Goal: Check status

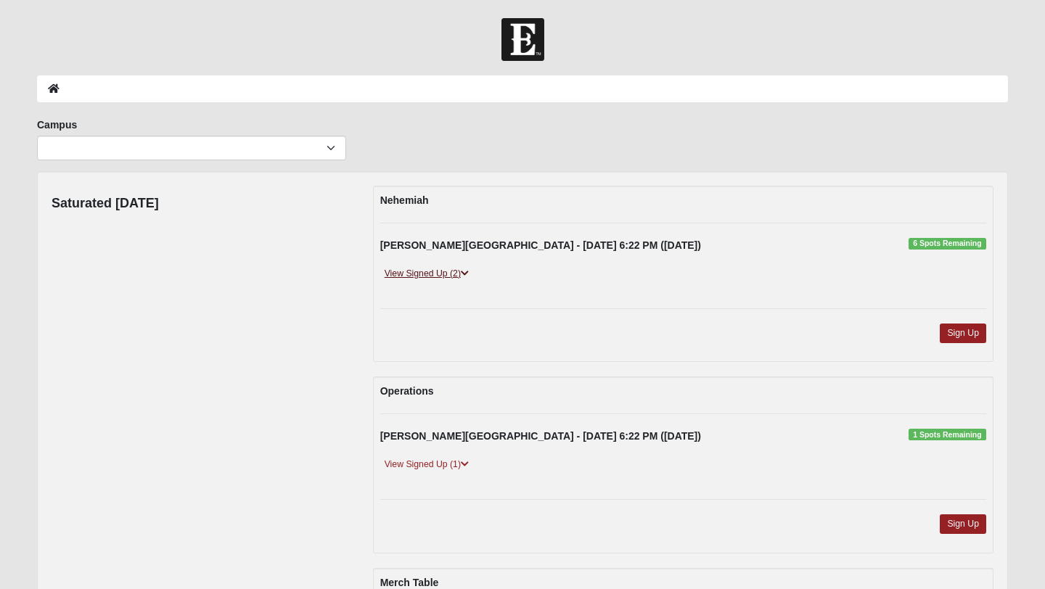
click at [454, 274] on link "View Signed Up (2)" at bounding box center [426, 273] width 93 height 15
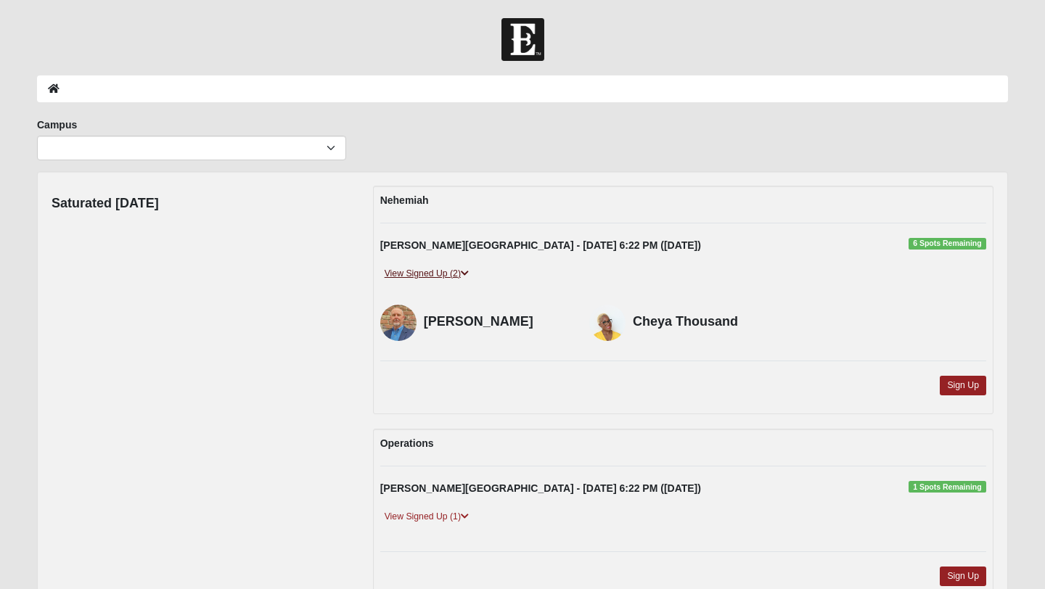
click at [454, 274] on link "View Signed Up (2)" at bounding box center [426, 273] width 93 height 15
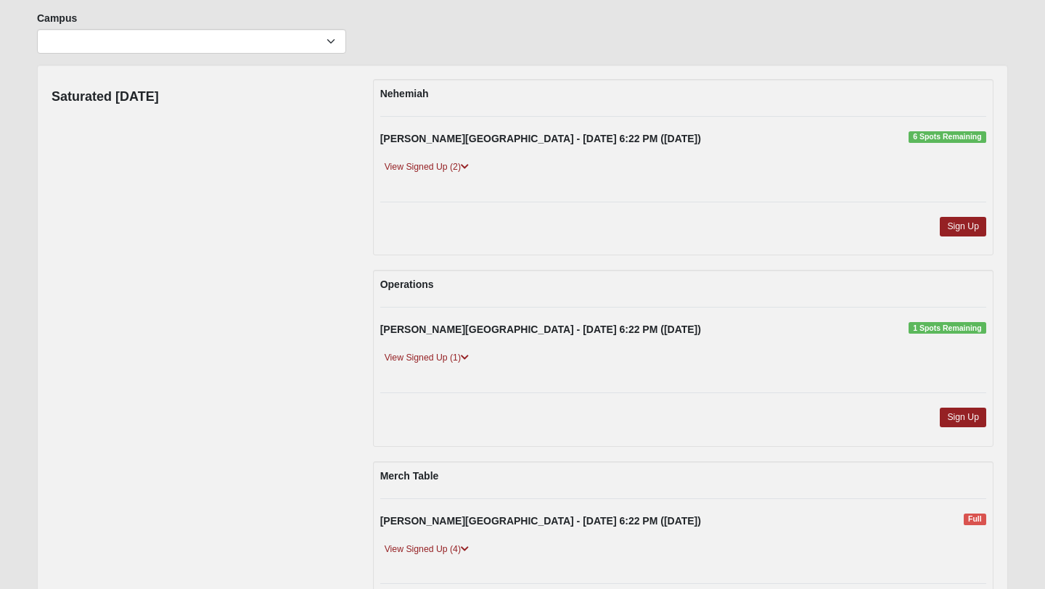
scroll to position [111, 0]
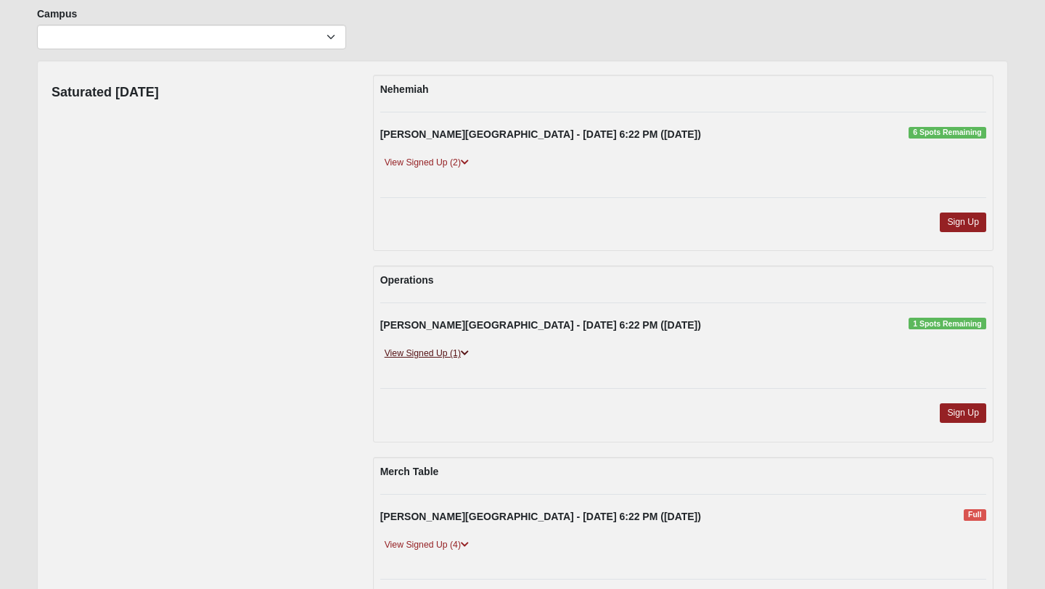
click at [464, 349] on icon at bounding box center [465, 353] width 8 height 9
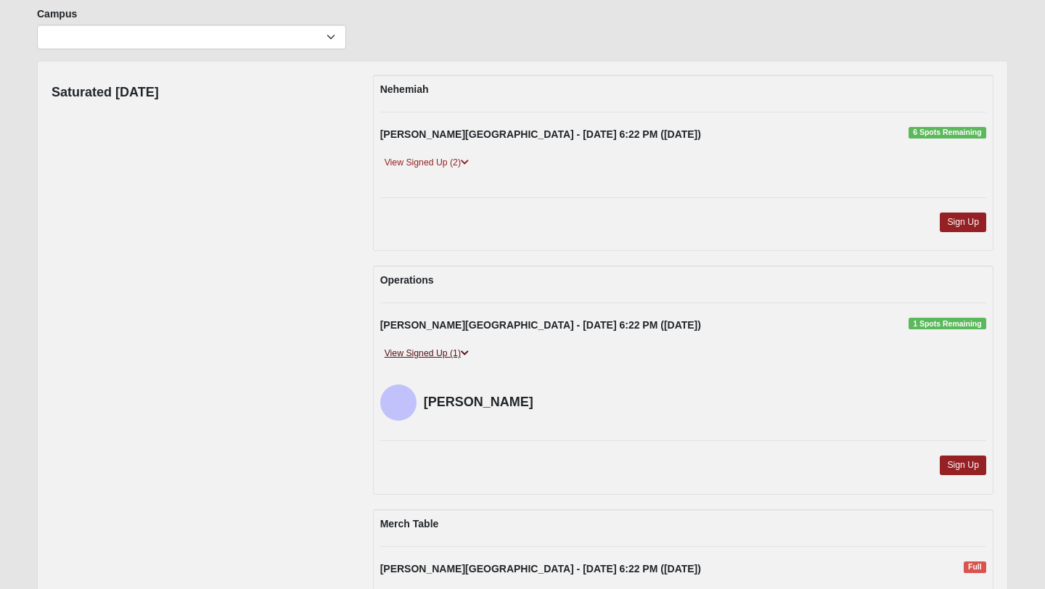
click at [464, 349] on icon at bounding box center [465, 353] width 8 height 9
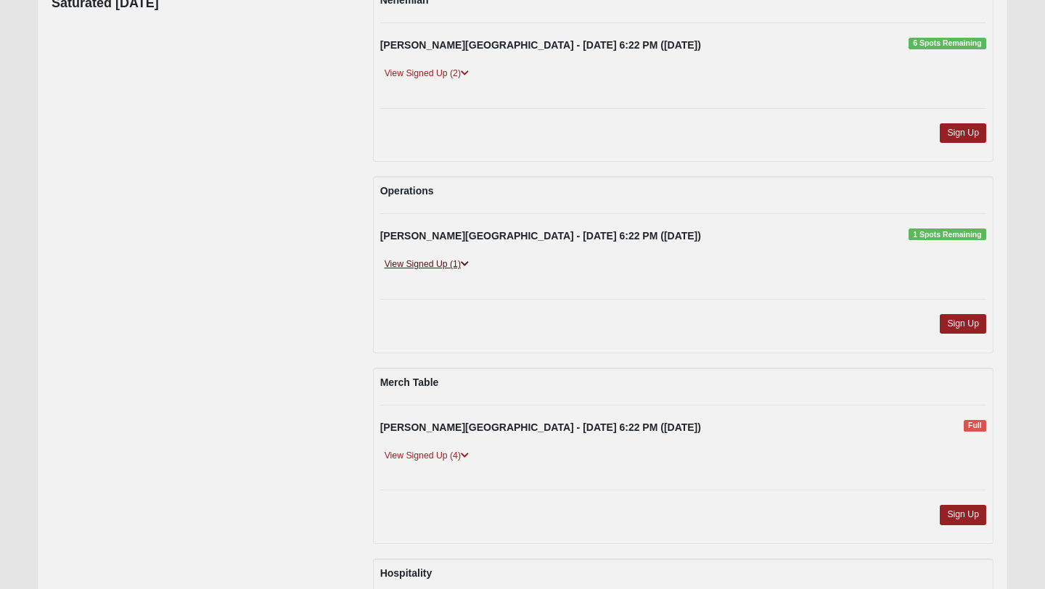
scroll to position [0, 0]
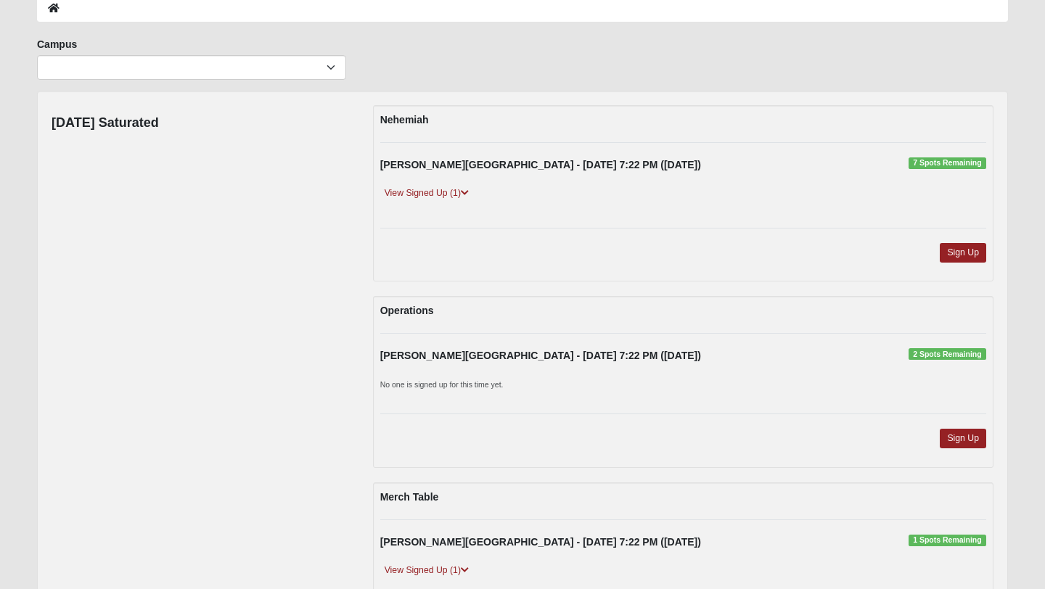
scroll to position [79, 0]
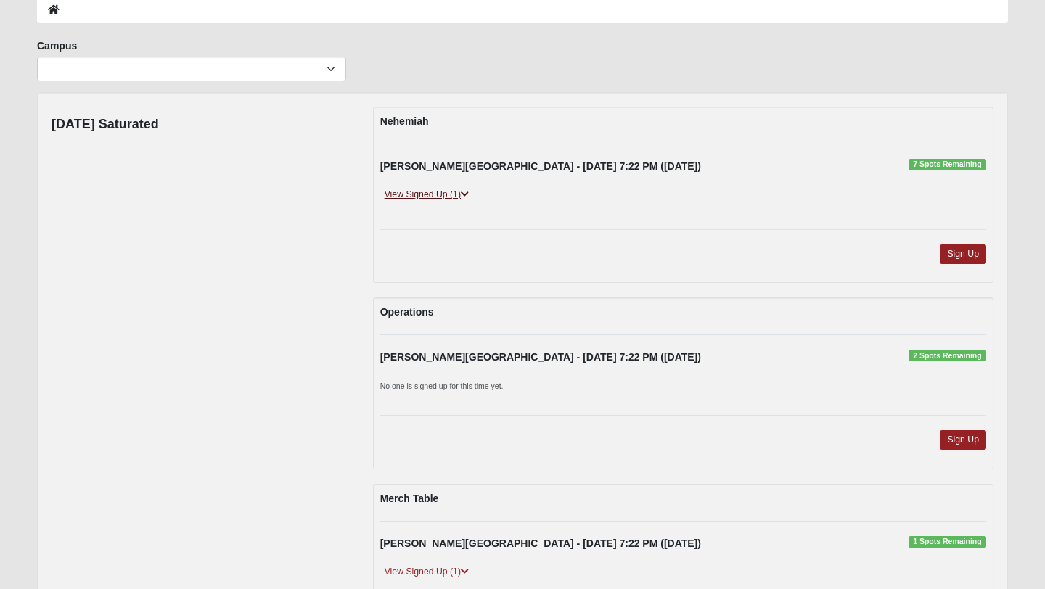
click at [463, 187] on link "View Signed Up (1)" at bounding box center [426, 194] width 93 height 15
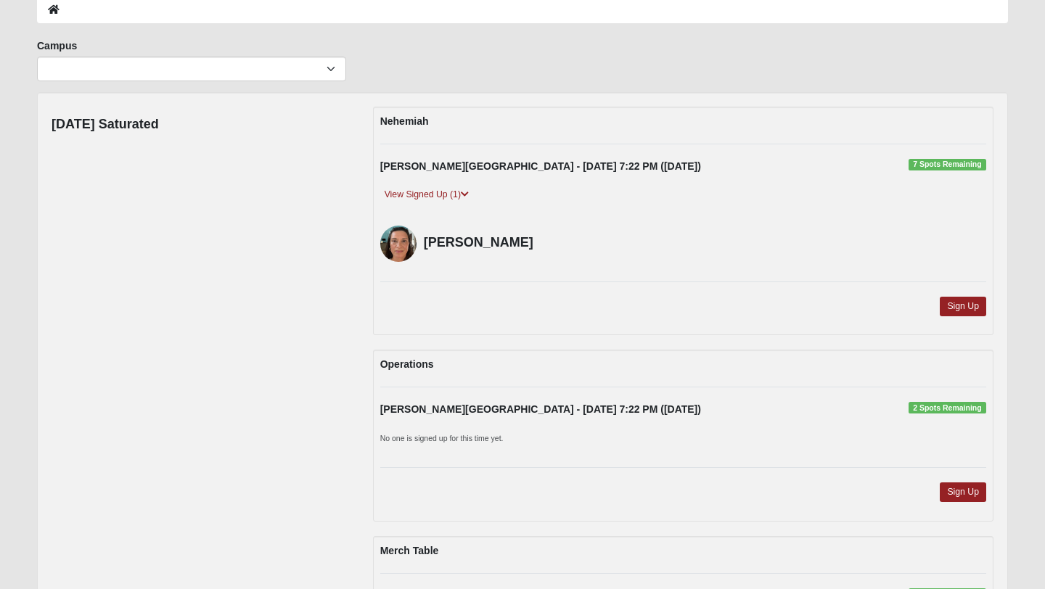
click at [593, 211] on div "View Signed Up (1)" at bounding box center [683, 201] width 628 height 28
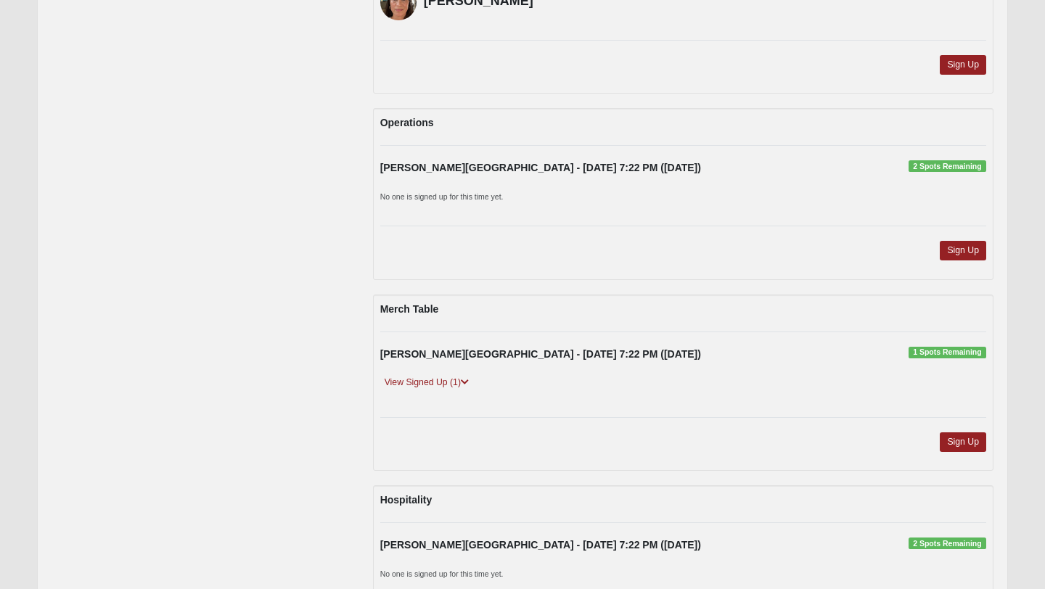
scroll to position [339, 0]
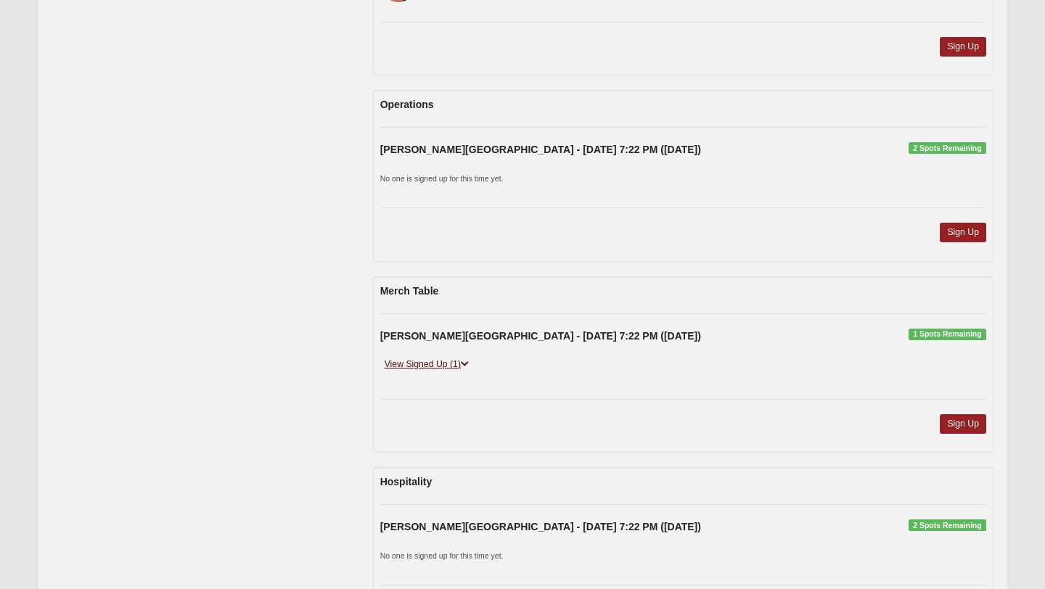
click at [469, 364] on icon at bounding box center [465, 364] width 8 height 9
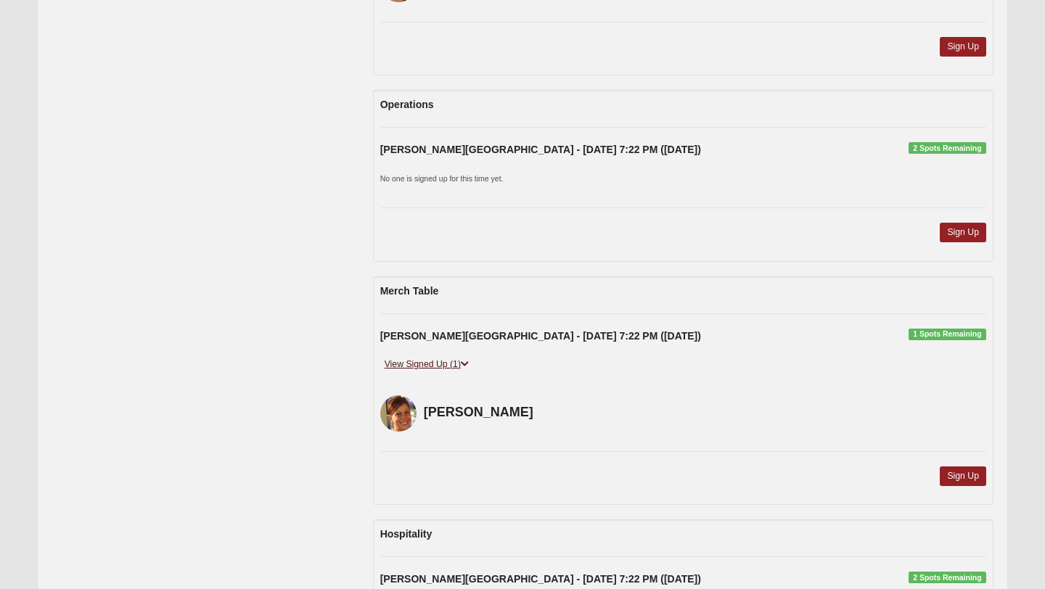
click at [469, 364] on icon at bounding box center [465, 364] width 8 height 9
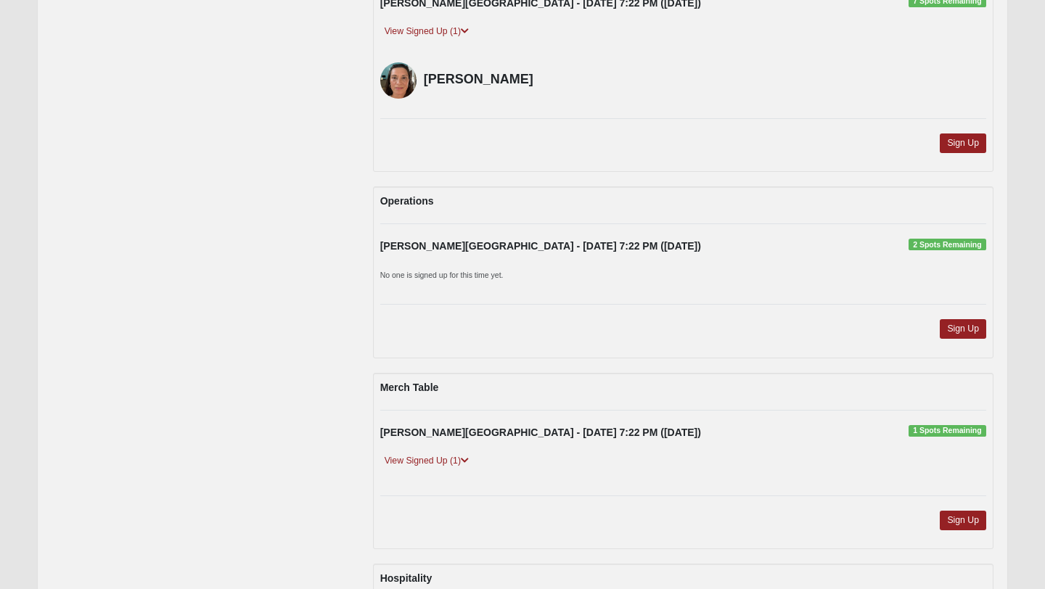
scroll to position [0, 0]
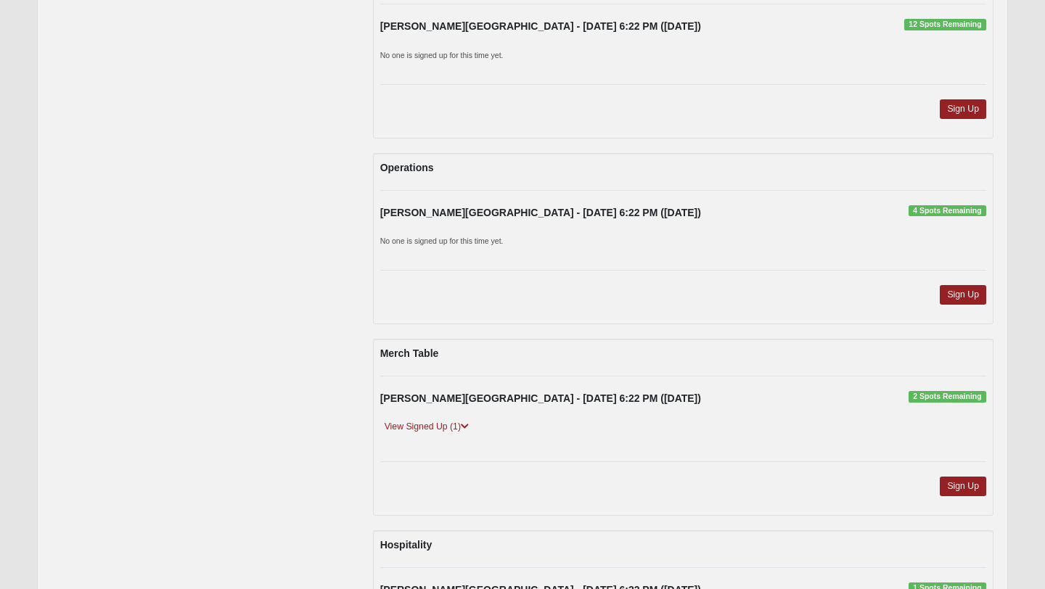
scroll to position [223, 0]
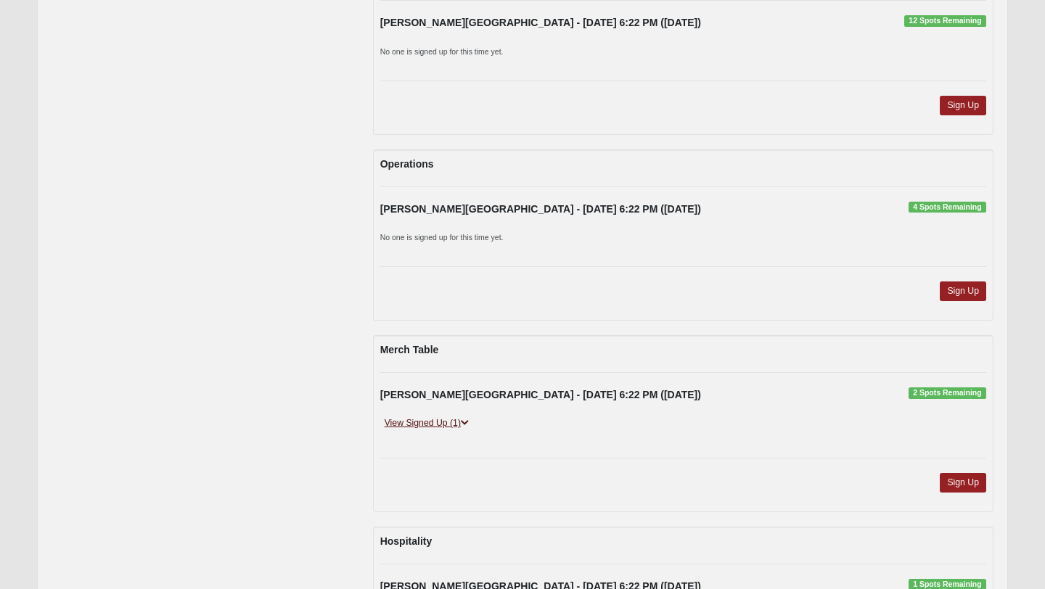
click at [422, 427] on link "View Signed Up (1)" at bounding box center [426, 423] width 93 height 15
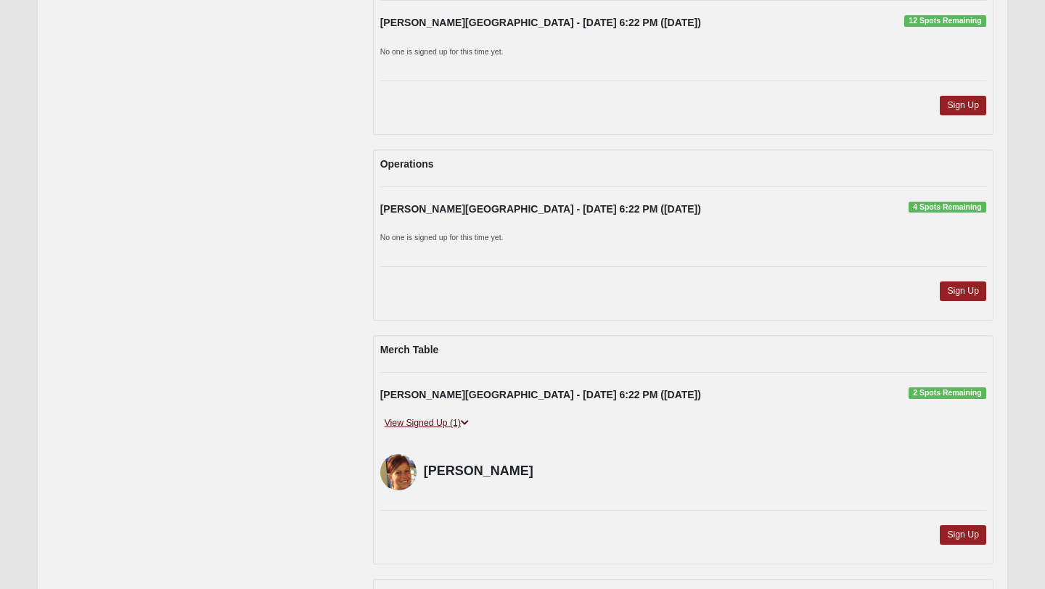
click at [422, 427] on link "View Signed Up (1)" at bounding box center [426, 423] width 93 height 15
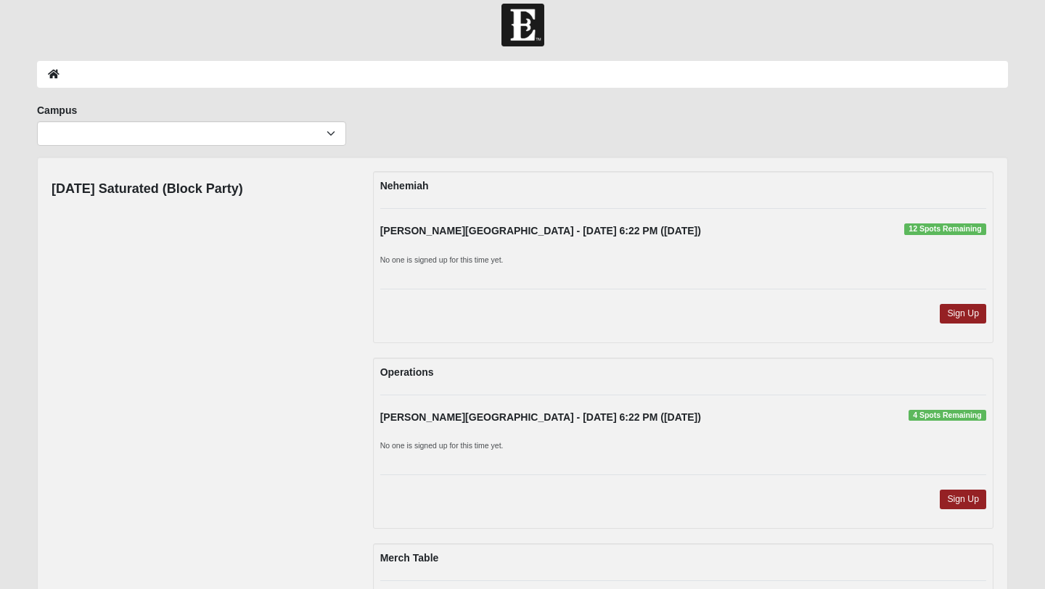
scroll to position [0, 0]
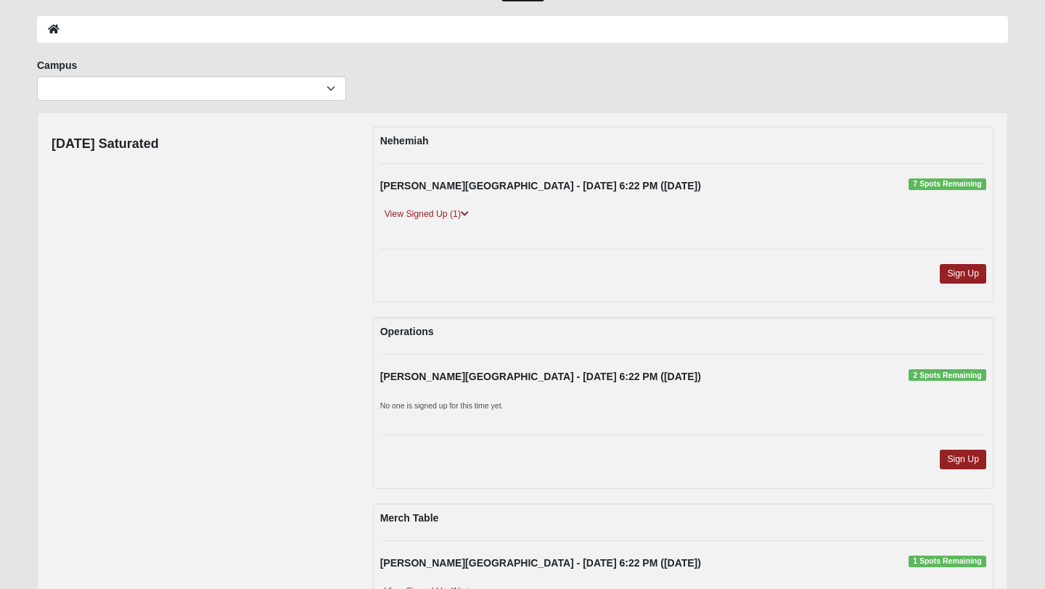
scroll to position [16, 0]
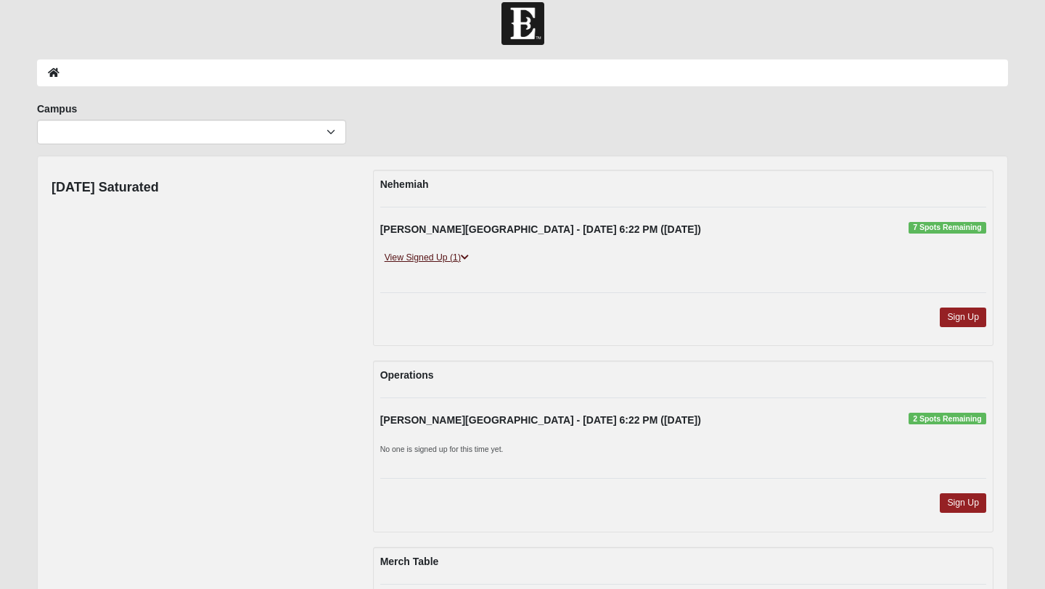
click at [431, 261] on link "View Signed Up (1)" at bounding box center [426, 257] width 93 height 15
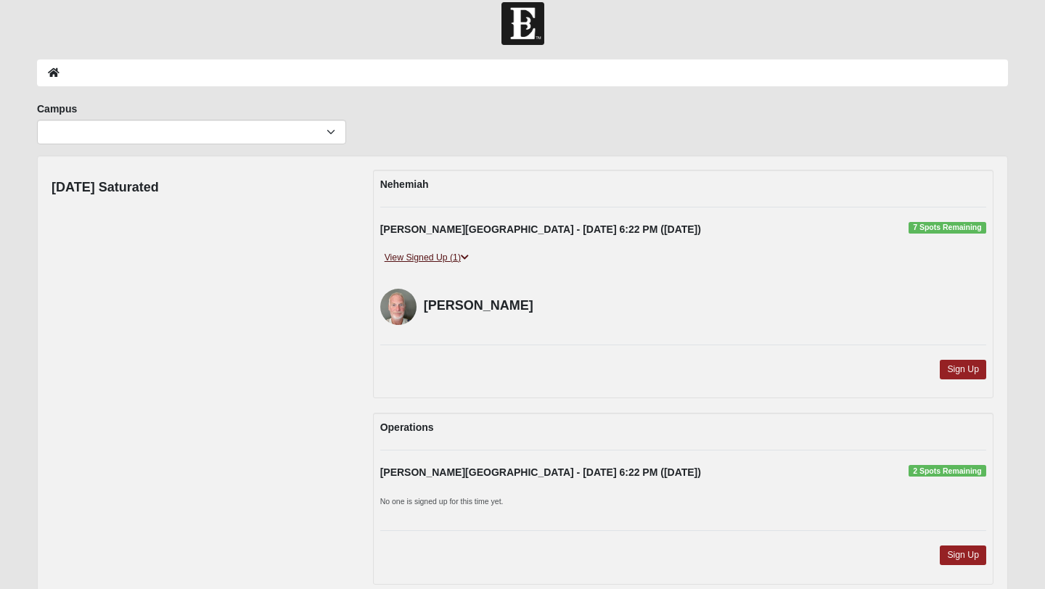
click at [431, 260] on link "View Signed Up (1)" at bounding box center [426, 257] width 93 height 15
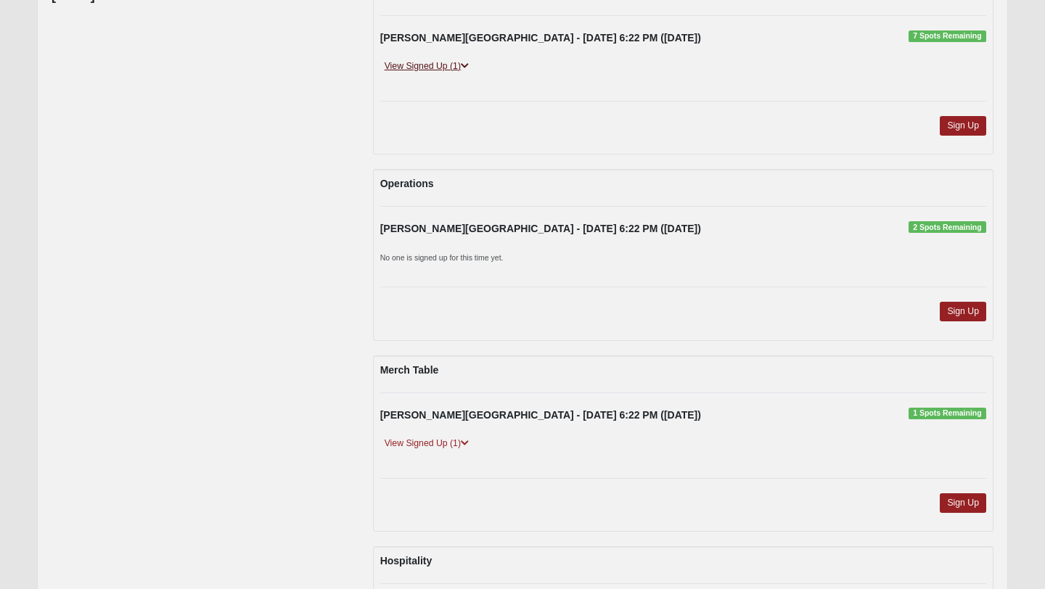
scroll to position [266, 0]
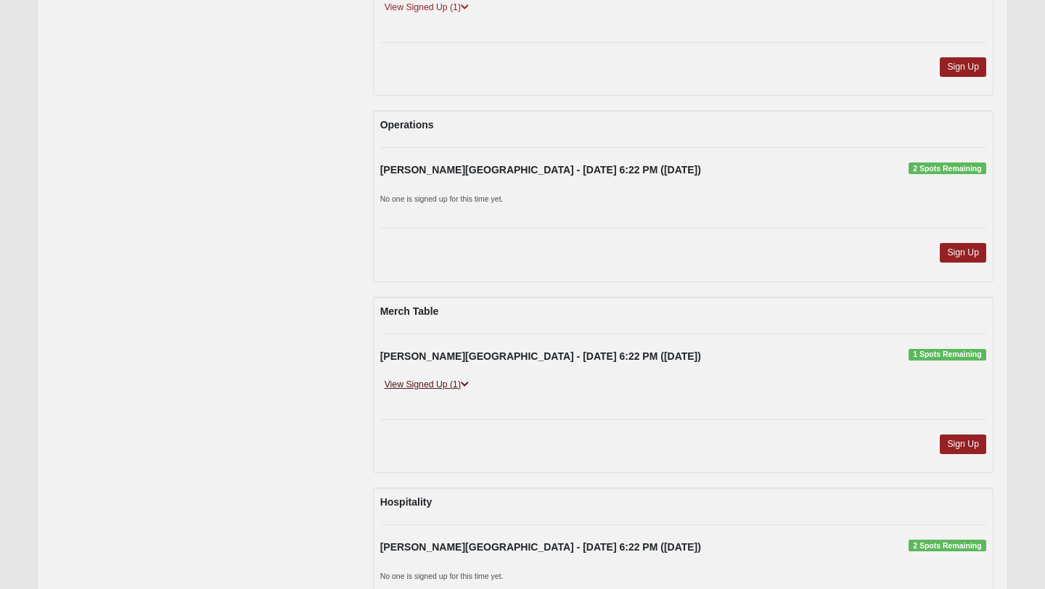
click at [430, 380] on link "View Signed Up (1)" at bounding box center [426, 384] width 93 height 15
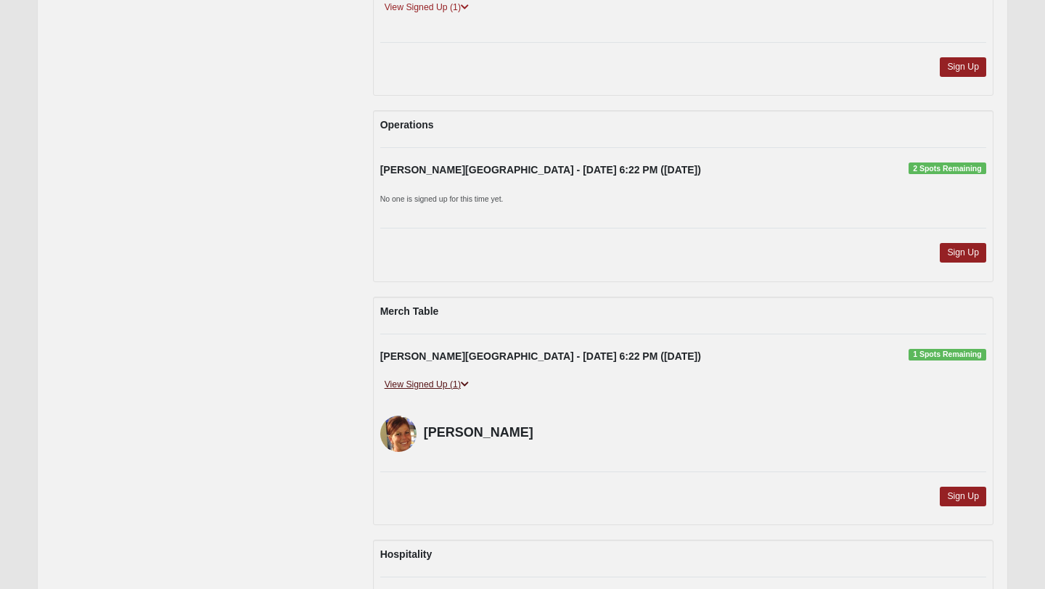
click at [430, 380] on link "View Signed Up (1)" at bounding box center [426, 384] width 93 height 15
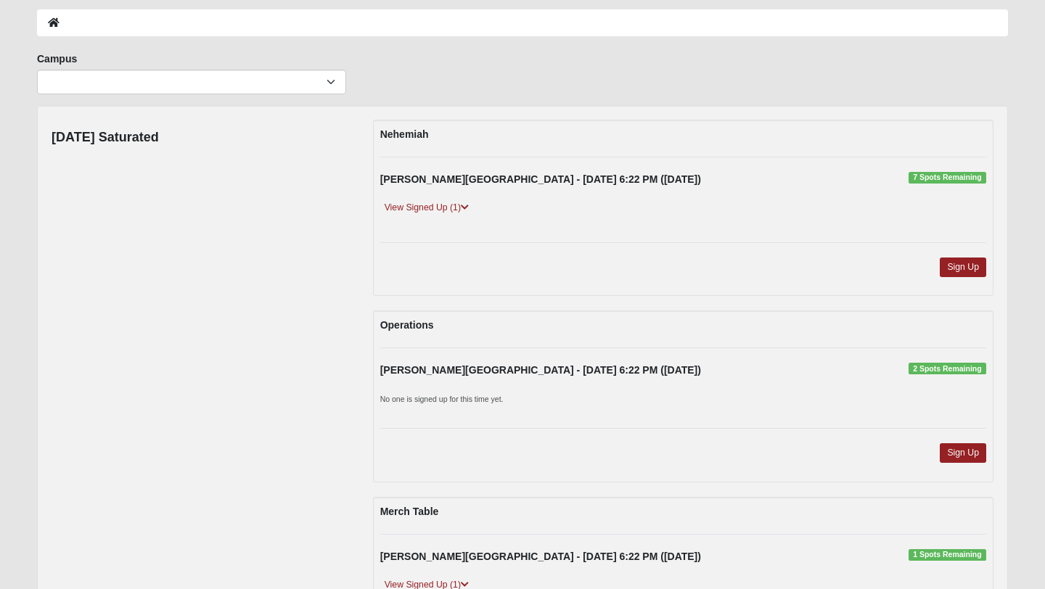
scroll to position [0, 0]
